Goal: Transaction & Acquisition: Book appointment/travel/reservation

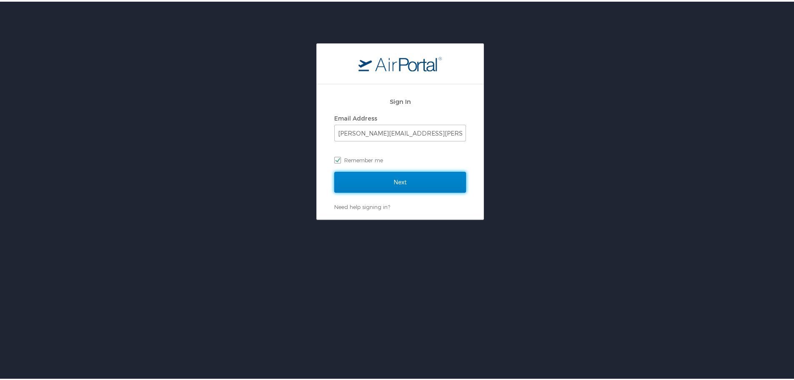
click at [394, 176] on input "Next" at bounding box center [400, 180] width 132 height 21
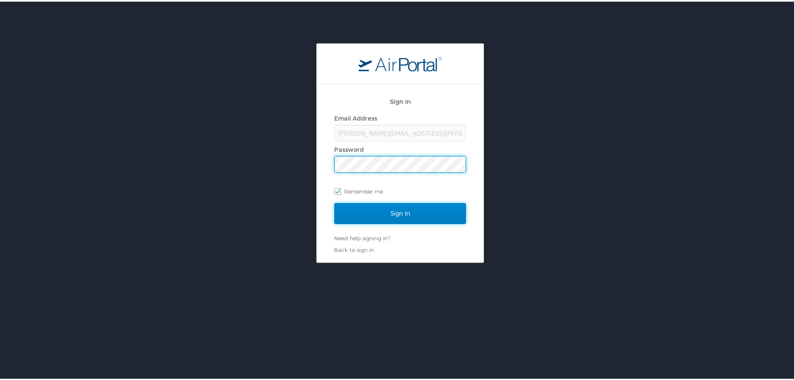
click at [372, 218] on input "Sign In" at bounding box center [400, 211] width 132 height 21
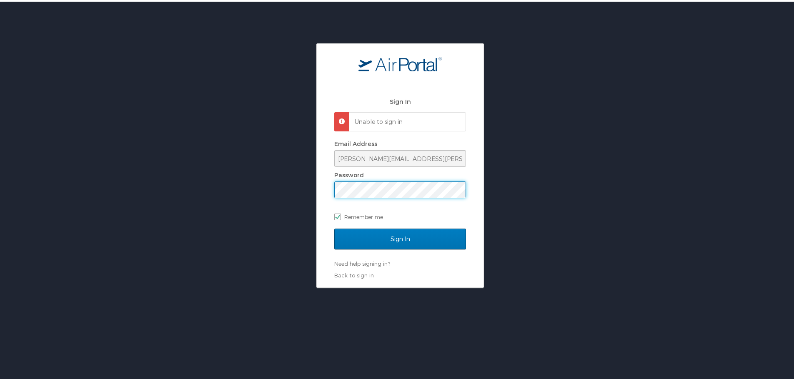
click at [265, 171] on div "Sign In Unable to sign in Email Address brandon.swanson@curahospitality.com Pas…" at bounding box center [400, 164] width 801 height 244
click at [334, 227] on input "Sign In" at bounding box center [400, 237] width 132 height 21
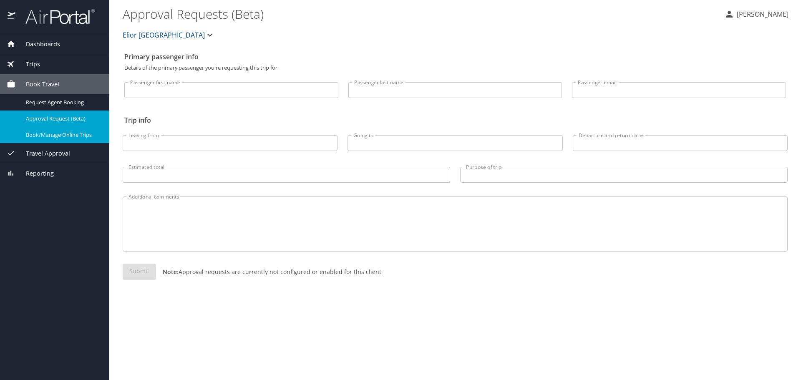
click at [34, 134] on span "Book/Manage Online Trips" at bounding box center [62, 135] width 73 height 8
click at [64, 134] on span "Book/Manage Online Trips" at bounding box center [62, 135] width 73 height 8
click at [60, 88] on div "Book Travel" at bounding box center [55, 84] width 96 height 9
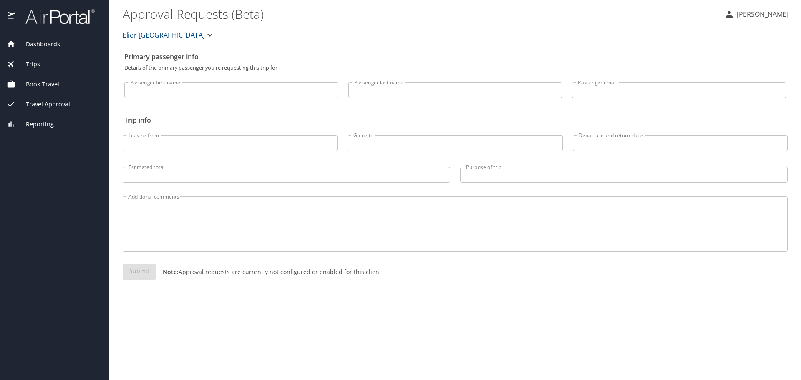
click at [50, 83] on span "Book Travel" at bounding box center [37, 84] width 44 height 9
